Goal: Task Accomplishment & Management: Manage account settings

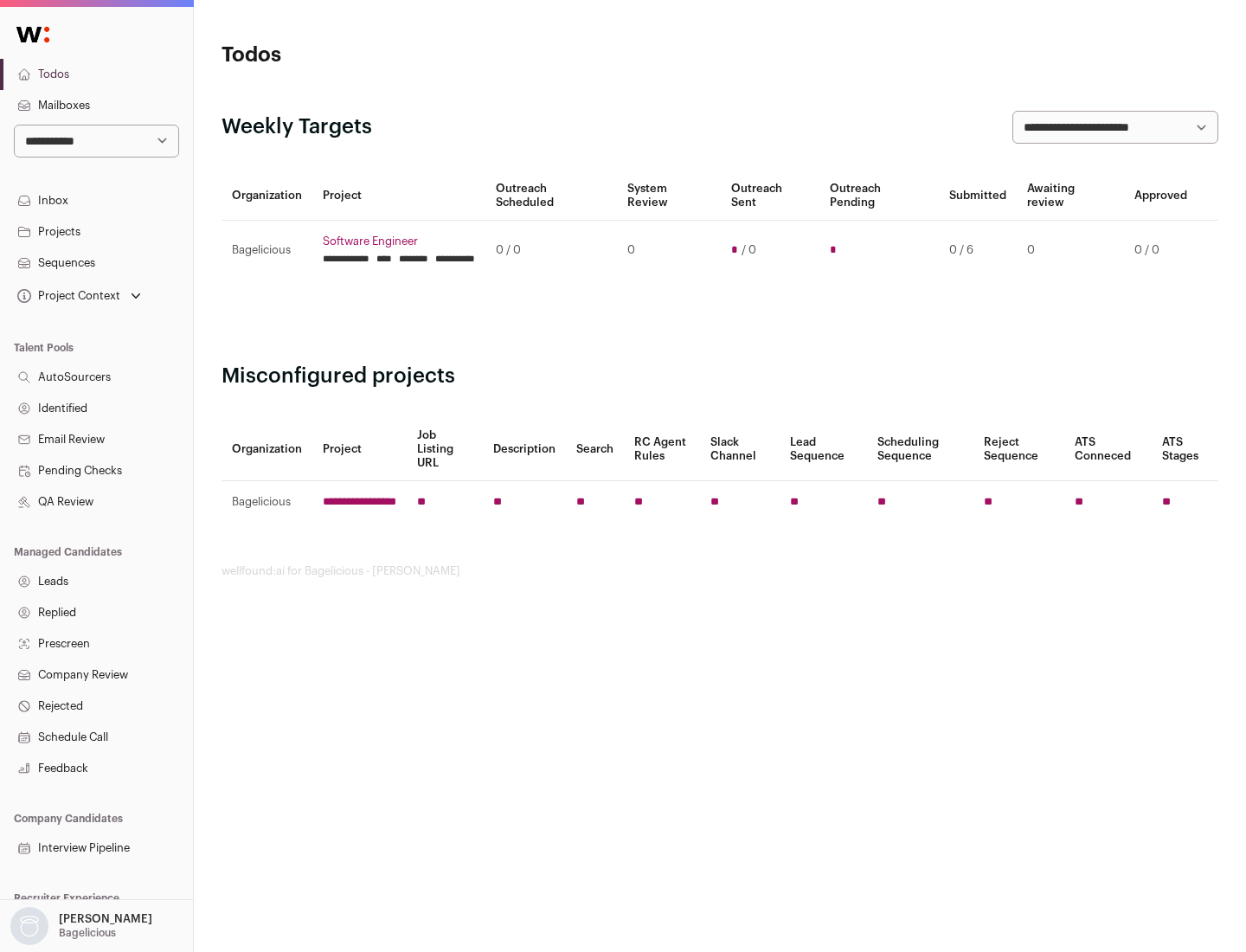
click at [96, 231] on link "Projects" at bounding box center [97, 232] width 193 height 32
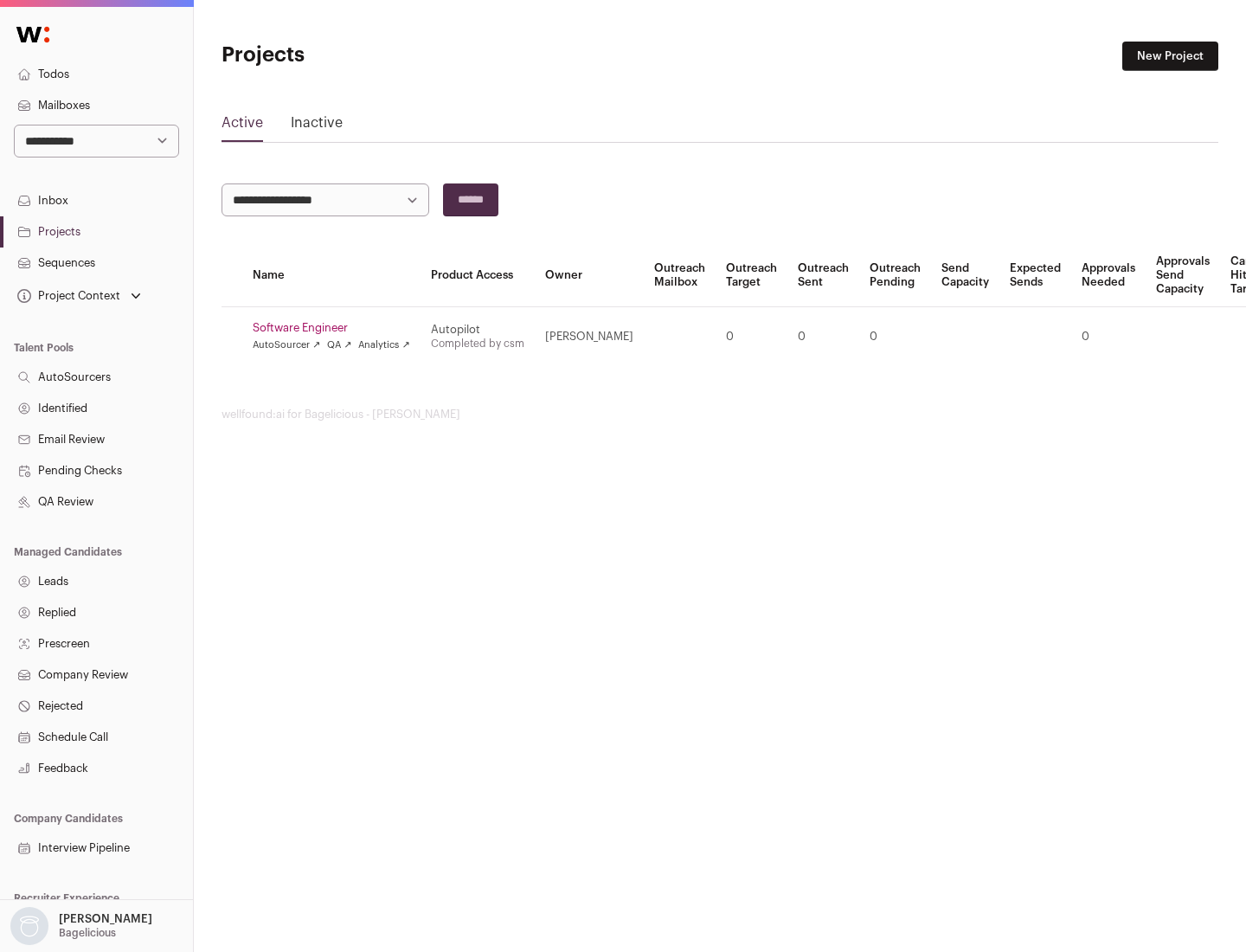
click at [337, 328] on link "Software Engineer" at bounding box center [331, 328] width 158 height 14
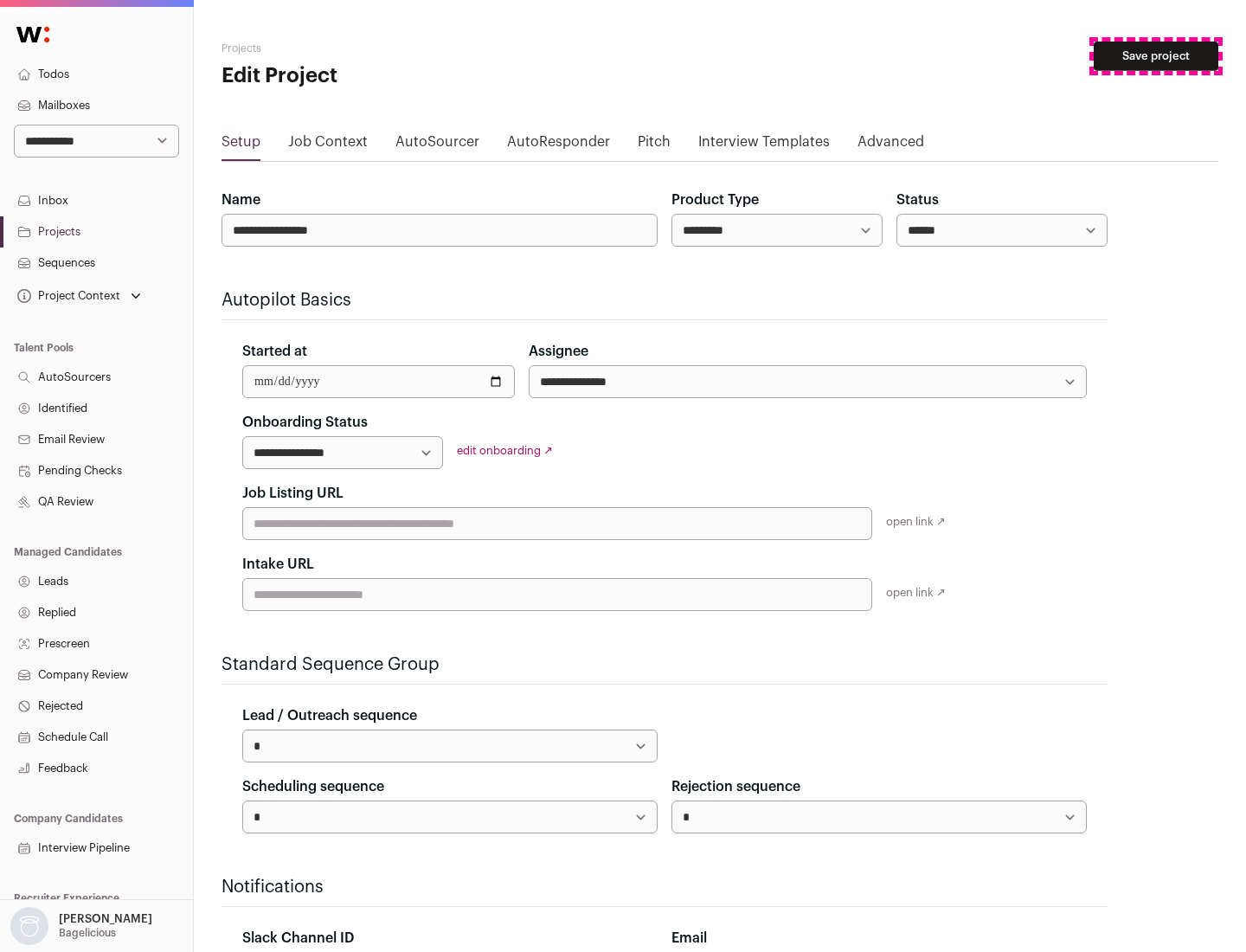
click at [1156, 56] on button "Save project" at bounding box center [1156, 56] width 125 height 30
